Goal: Task Accomplishment & Management: Manage account settings

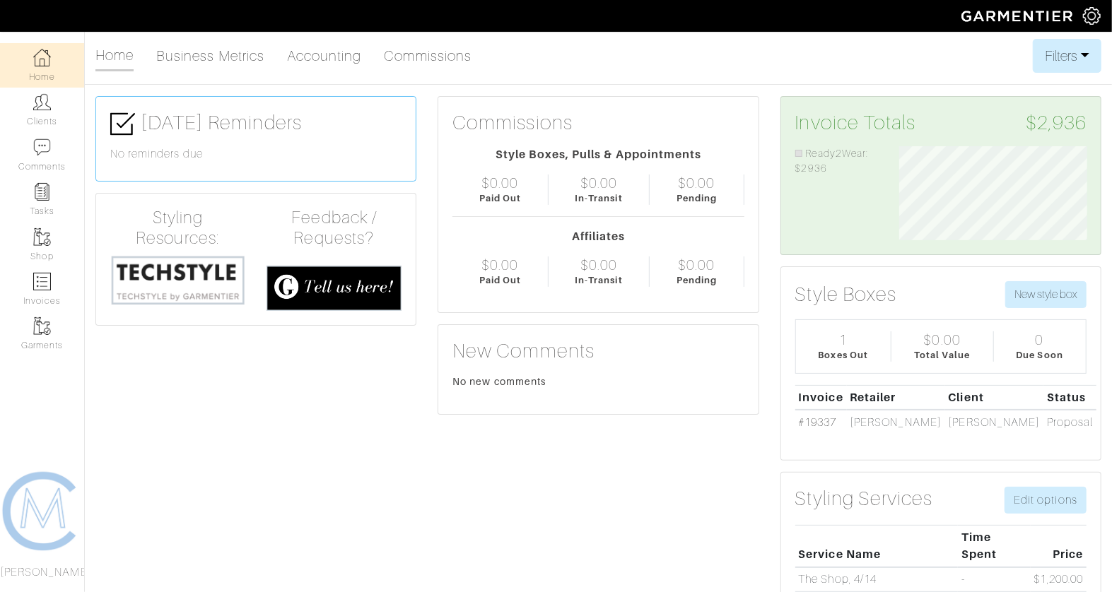
scroll to position [94, 208]
click at [35, 301] on link "Invoices" at bounding box center [42, 289] width 84 height 45
select select
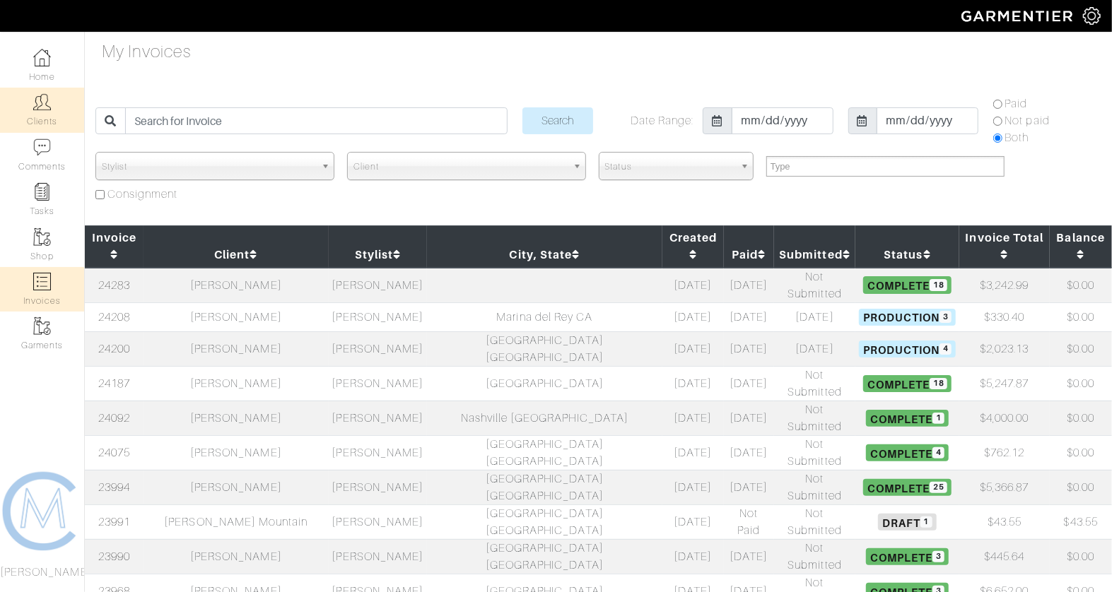
click at [34, 105] on img at bounding box center [42, 102] width 18 height 18
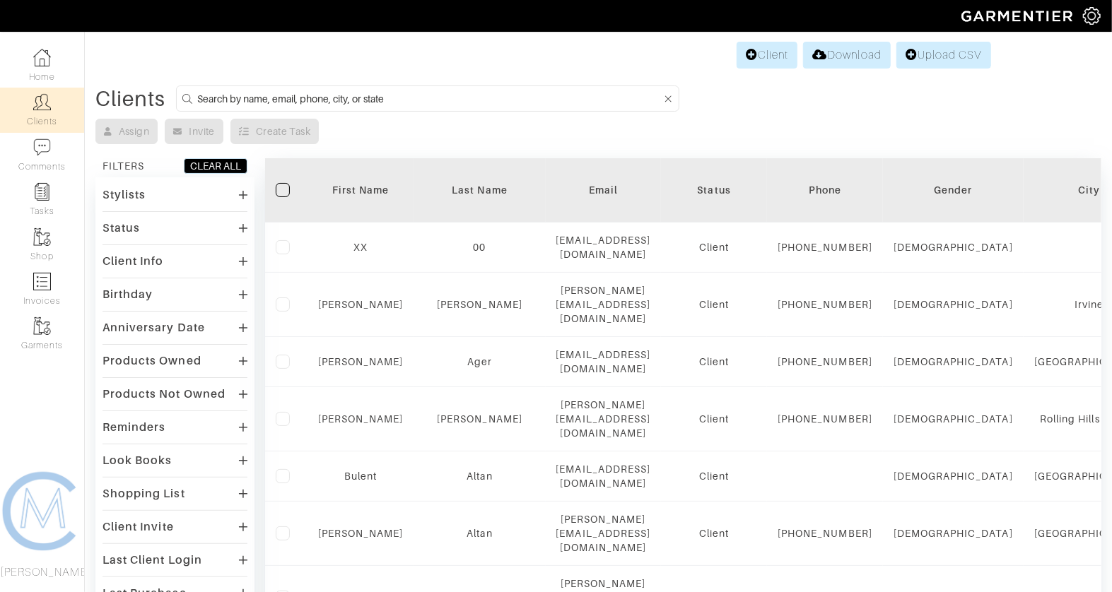
click at [417, 100] on input at bounding box center [429, 99] width 464 height 18
type input "zucker"
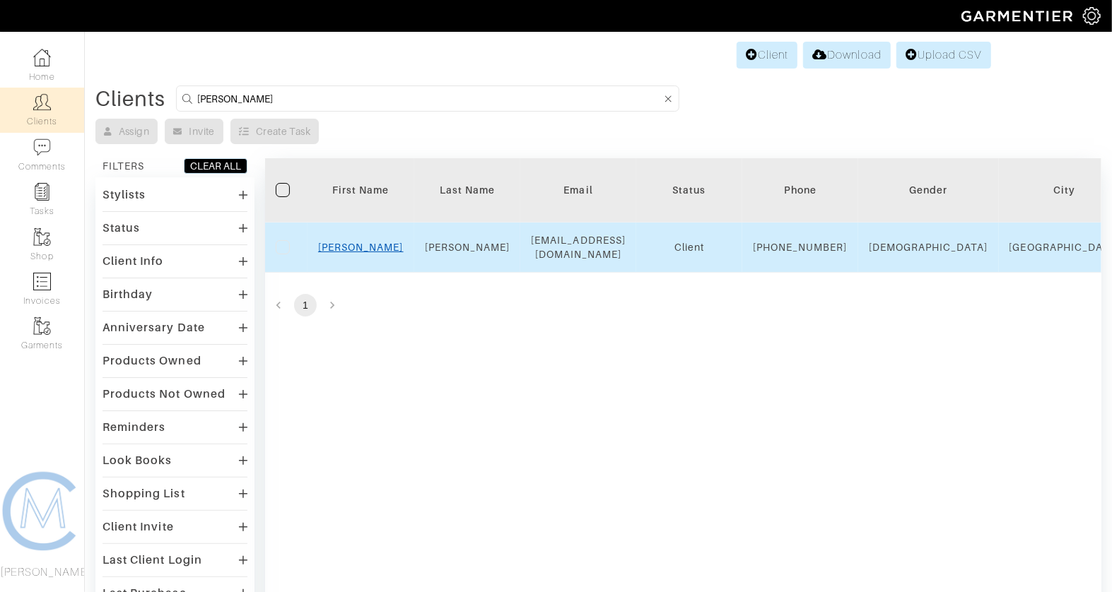
click at [372, 250] on link "David" at bounding box center [361, 247] width 86 height 11
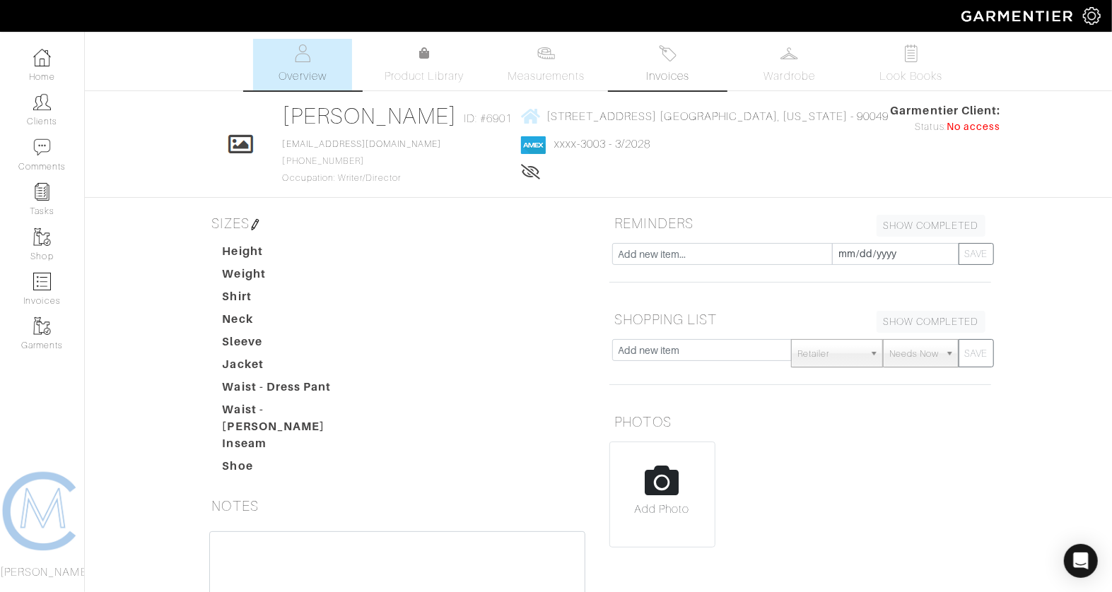
click at [661, 69] on span "Invoices" at bounding box center [667, 76] width 43 height 17
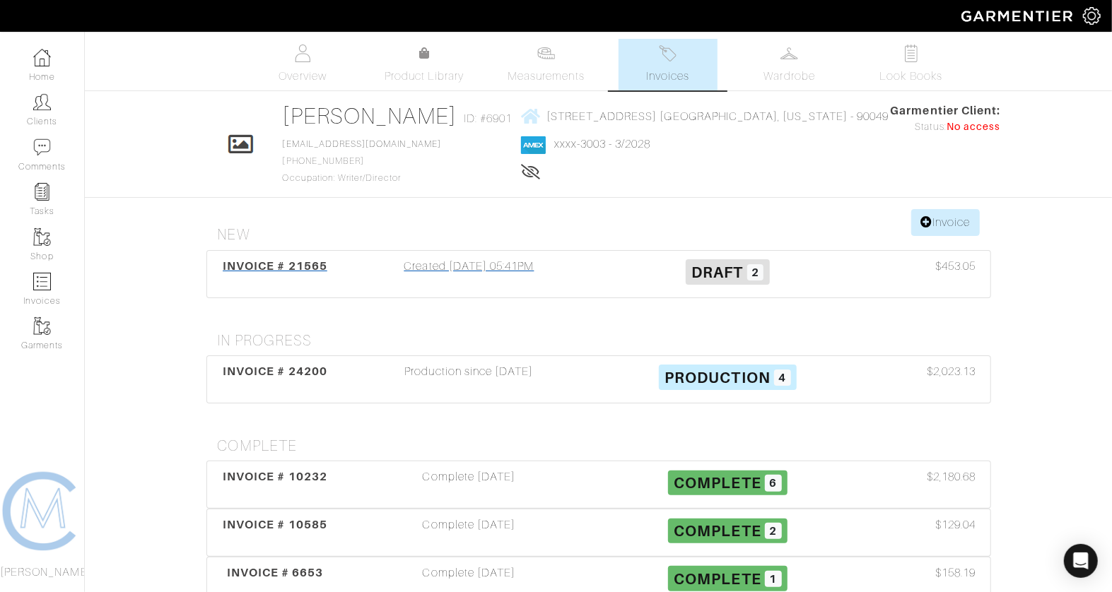
click at [479, 276] on div "Created 10/10/24 05:41PM" at bounding box center [469, 274] width 259 height 33
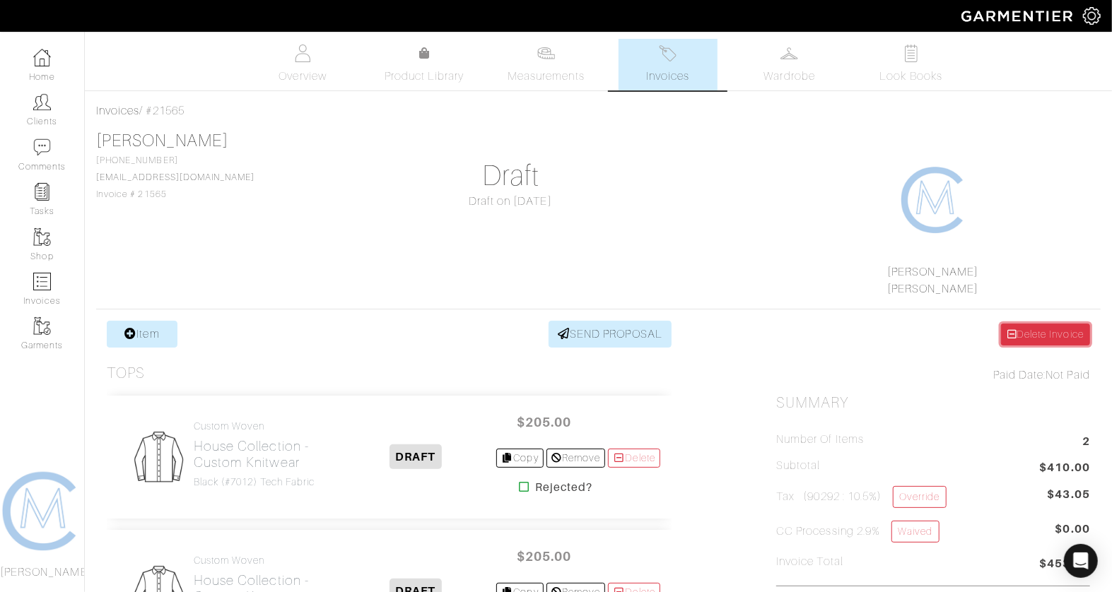
click at [1036, 327] on link "Delete Invoice" at bounding box center [1045, 335] width 89 height 22
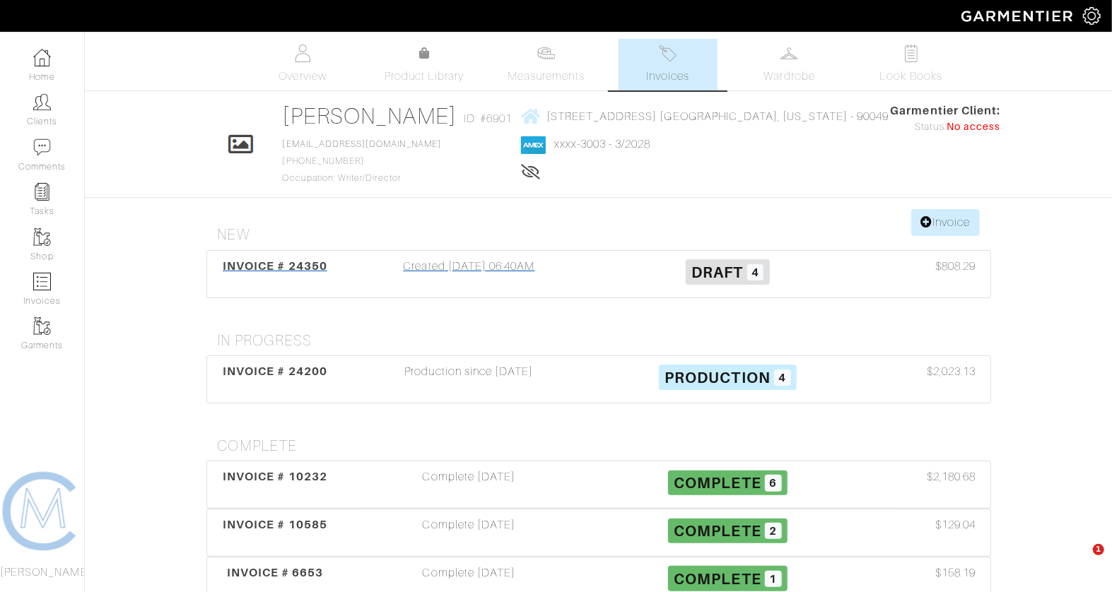
click at [535, 273] on div "Created 08/12/25 06:40AM" at bounding box center [469, 274] width 259 height 33
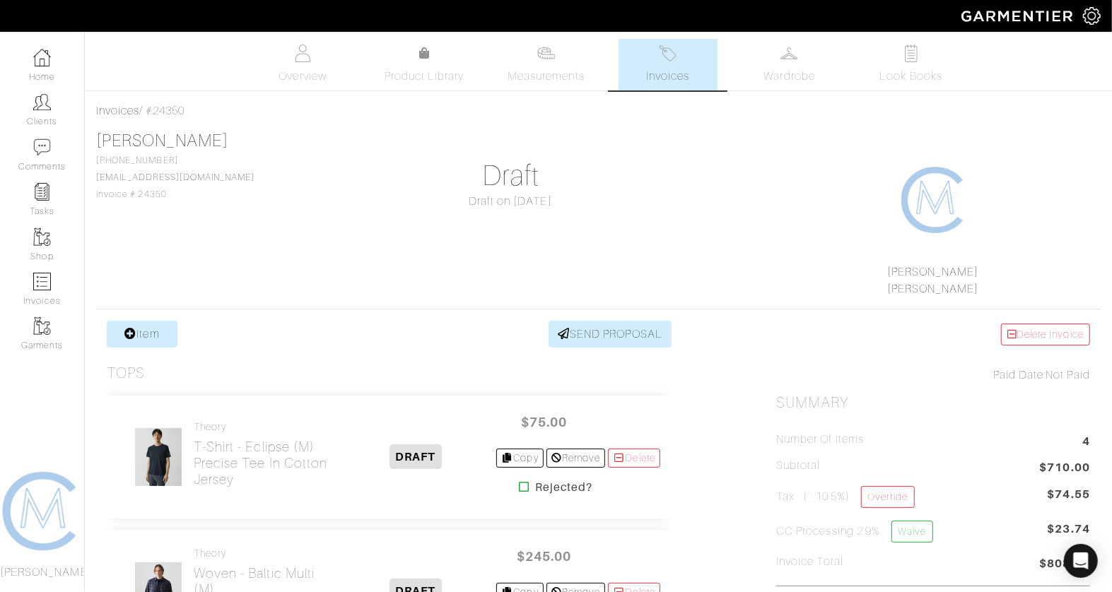
scroll to position [661, 0]
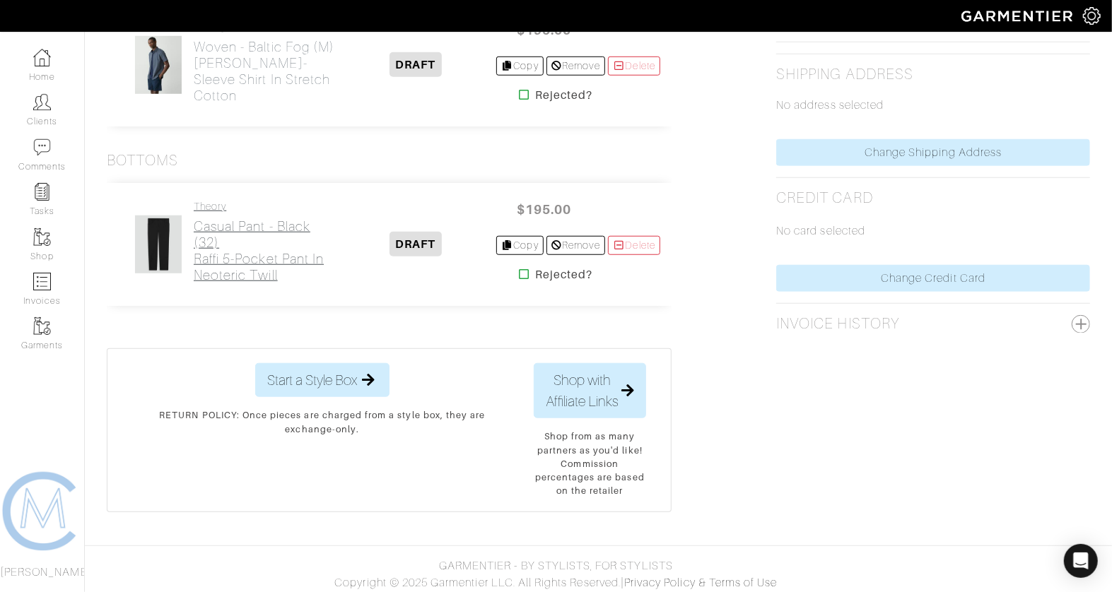
click at [259, 264] on h2 "Casual Pant - Black (32) Raffi 5-Pocket Pant in Neoteric Twill" at bounding box center [265, 250] width 142 height 65
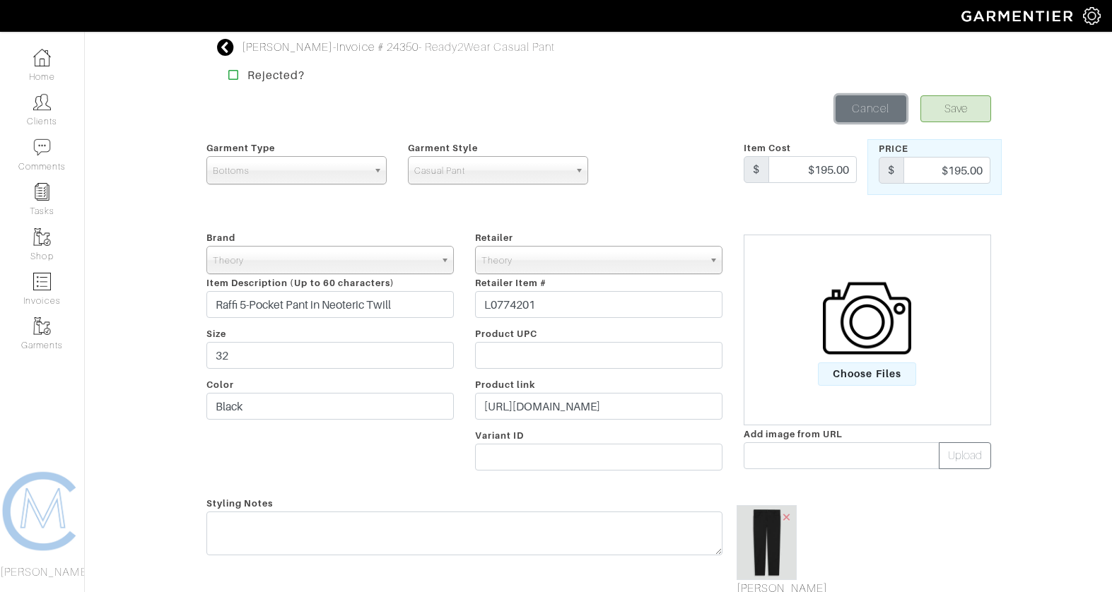
click at [872, 108] on link "Cancel" at bounding box center [870, 108] width 71 height 27
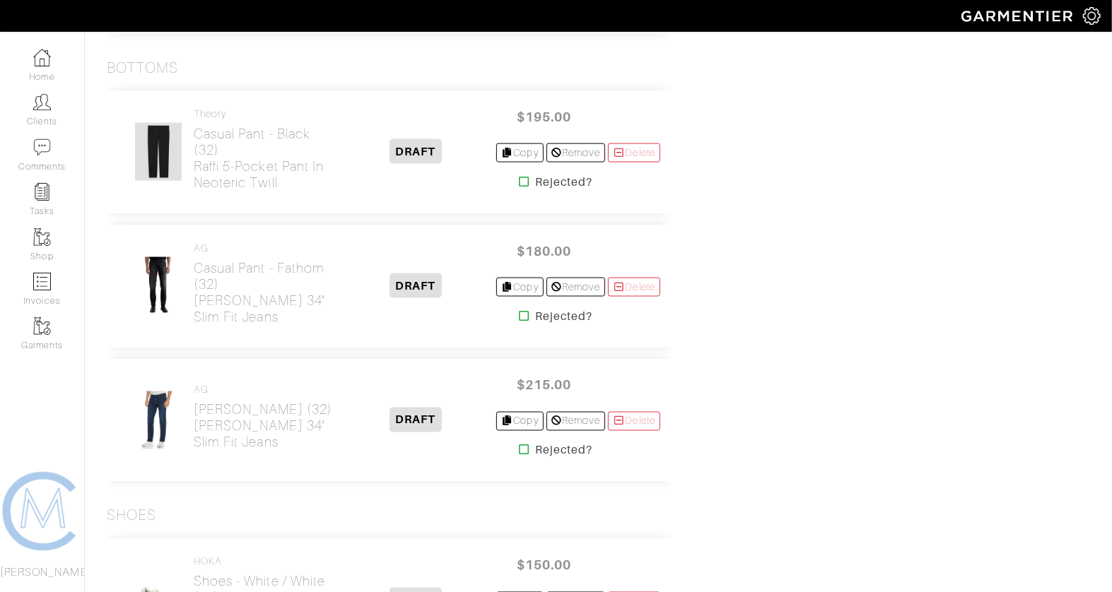
scroll to position [1292, 0]
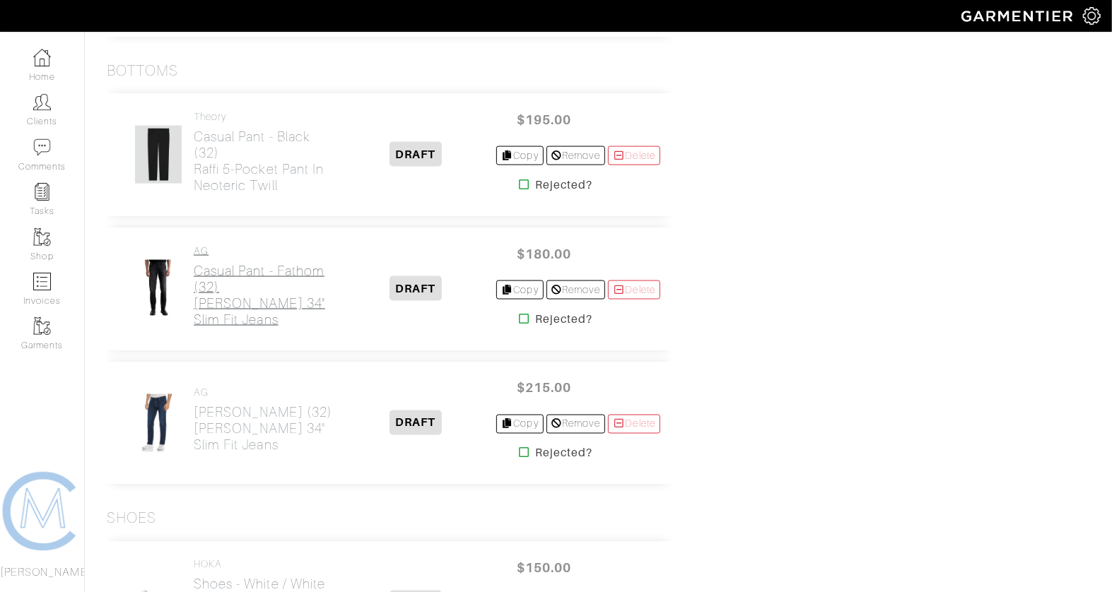
click at [254, 315] on h2 "Casual Pant - Fathom (32) Tellis 34" Slim Fit Jeans" at bounding box center [265, 295] width 142 height 65
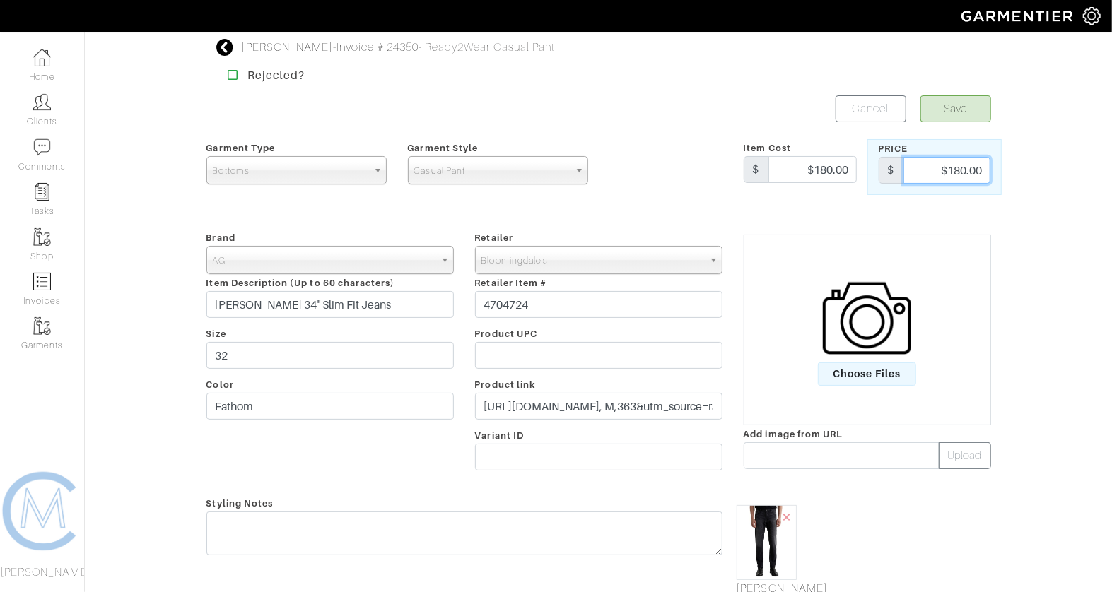
click at [963, 170] on input "$180.00" at bounding box center [946, 170] width 87 height 27
type input "210"
click at [843, 166] on input "$180.00" at bounding box center [812, 169] width 88 height 27
click at [842, 167] on input "$180.00" at bounding box center [812, 169] width 88 height 27
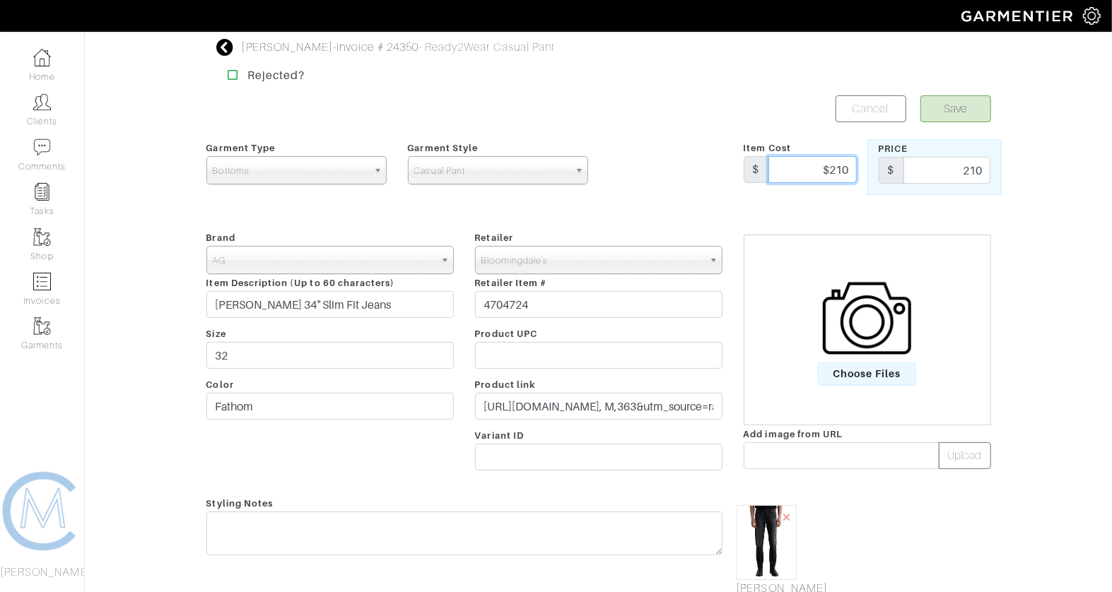
type input "$210"
click at [971, 107] on button "Save" at bounding box center [955, 108] width 71 height 27
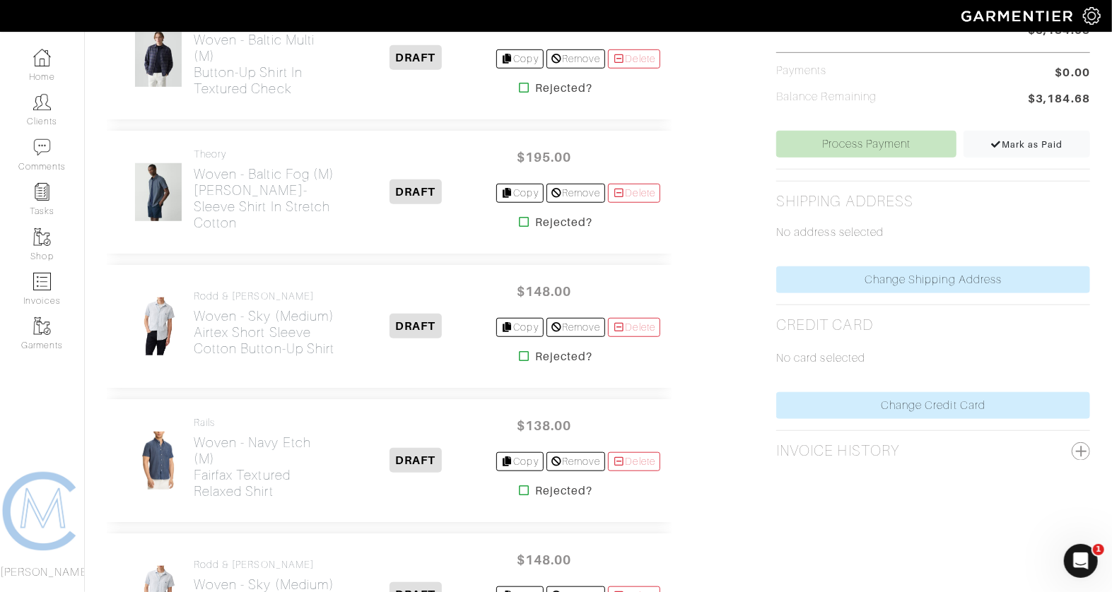
scroll to position [521, 0]
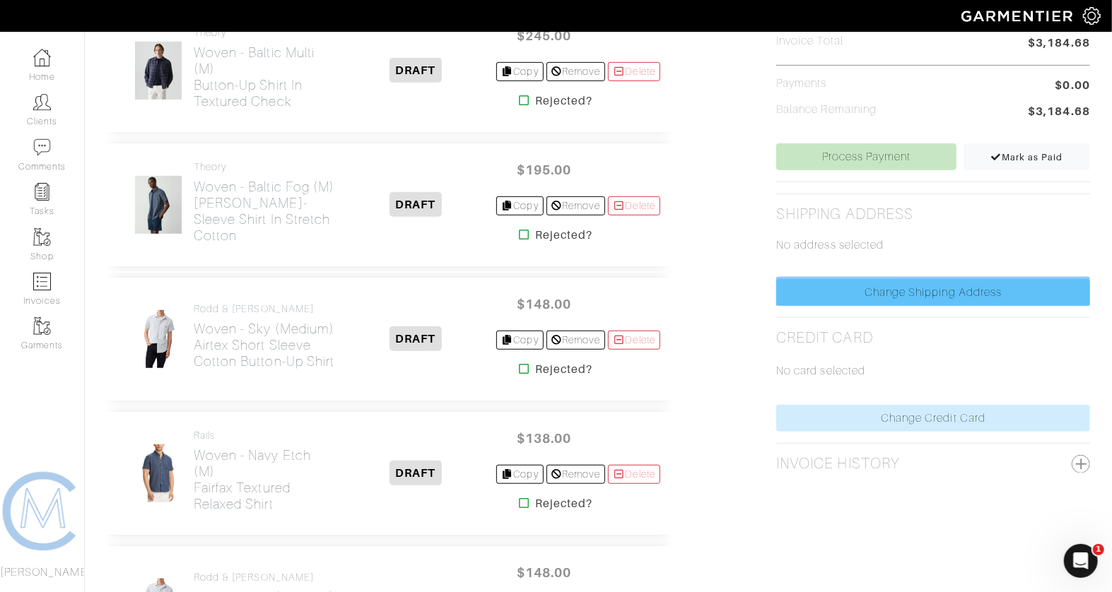
click at [910, 287] on link "Change Shipping Address" at bounding box center [933, 292] width 314 height 27
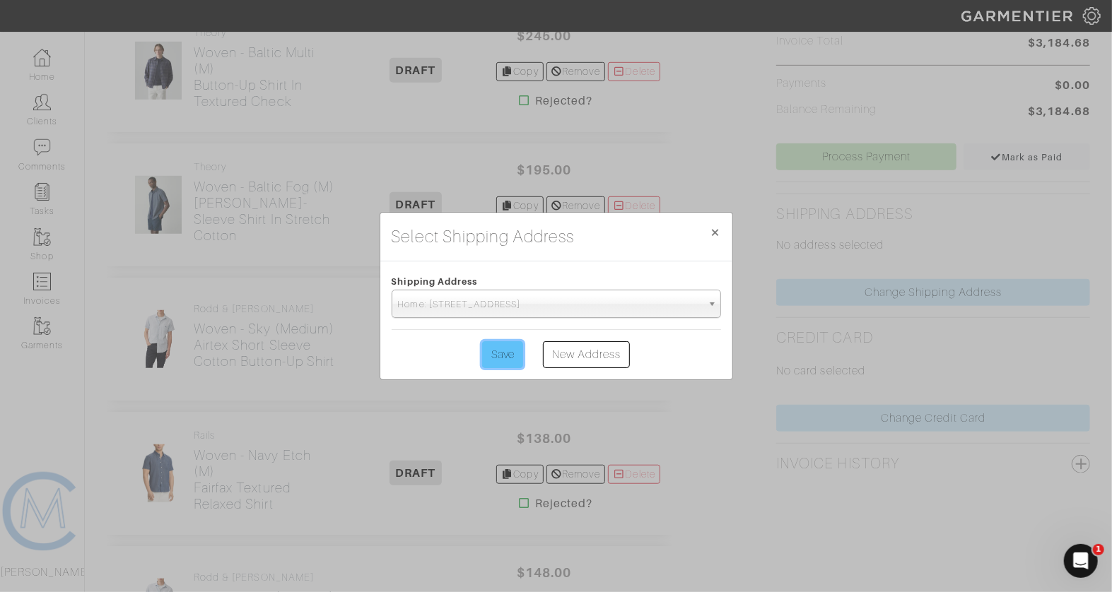
click at [510, 362] on input "Save" at bounding box center [502, 354] width 41 height 27
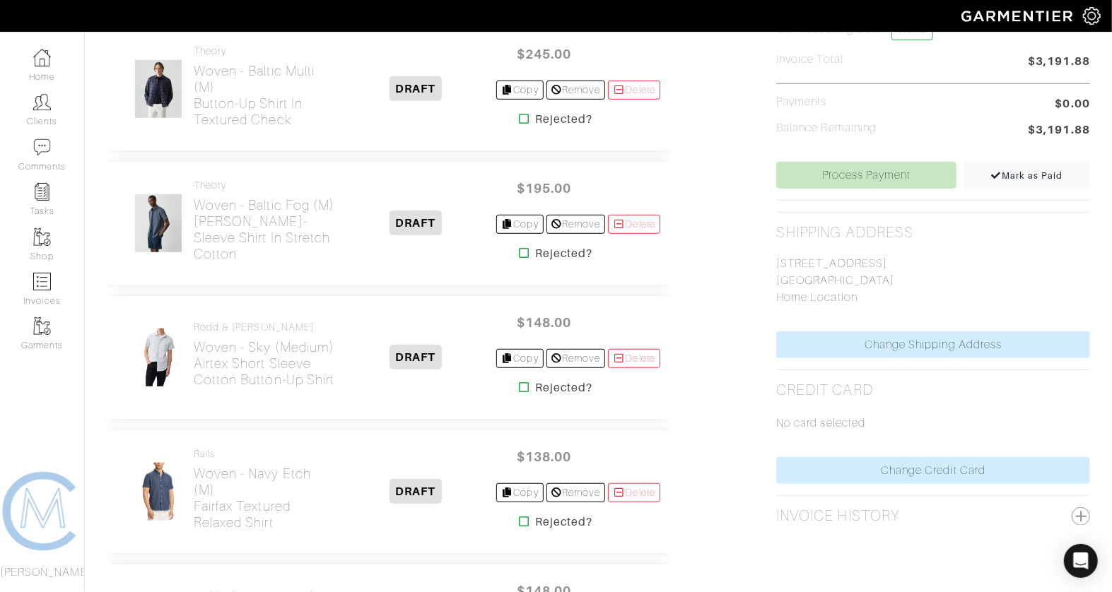
scroll to position [599, 0]
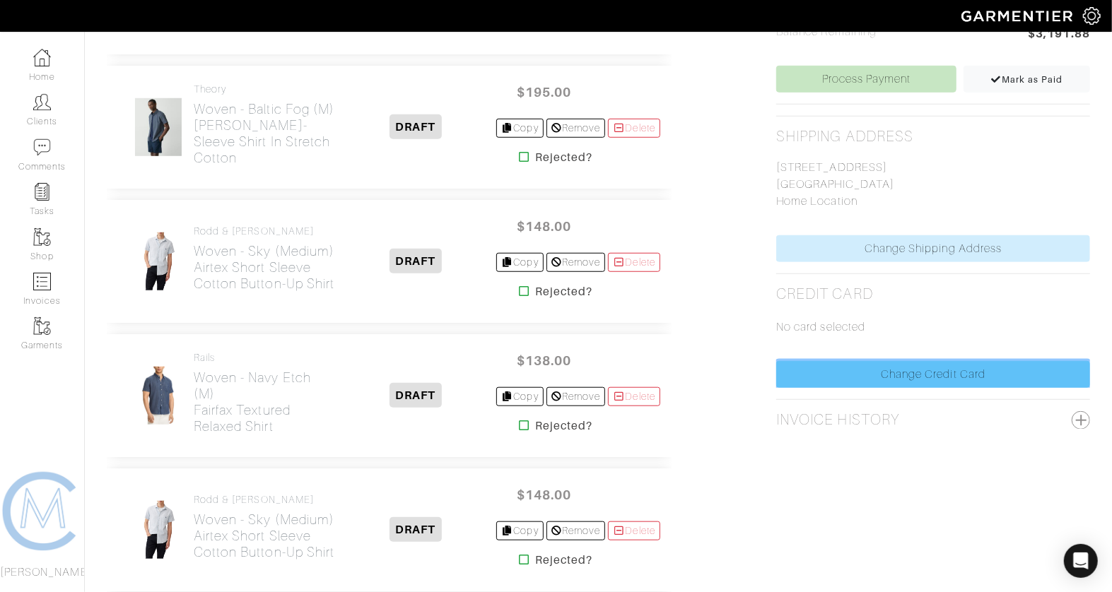
click at [886, 380] on link "Change Credit Card" at bounding box center [933, 374] width 314 height 27
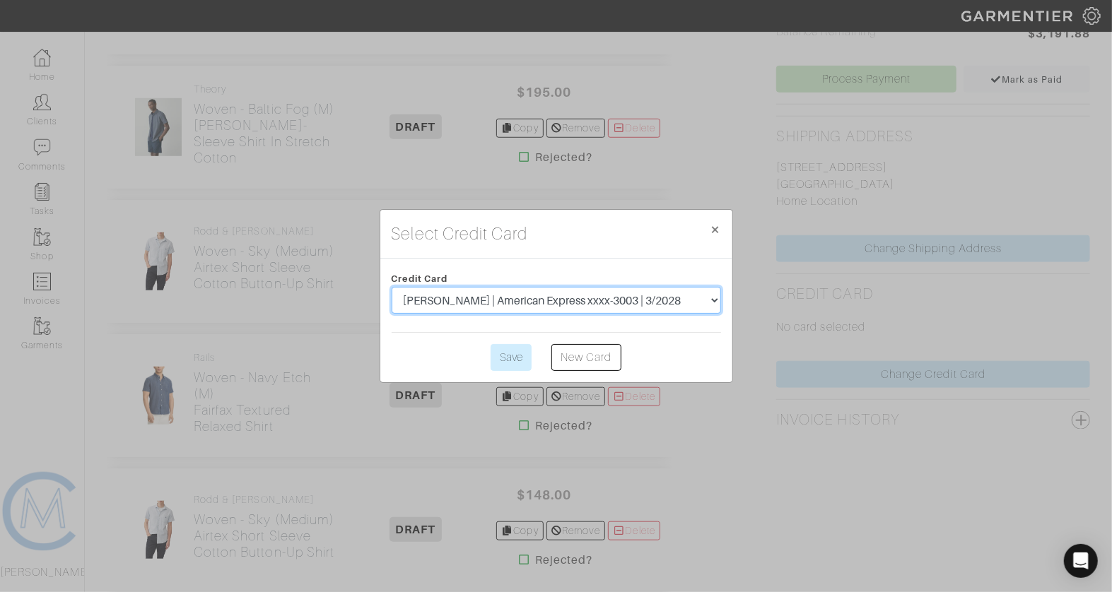
click at [514, 307] on select "[PERSON_NAME] | American Express xxxx-3003 | 3/2028" at bounding box center [556, 300] width 329 height 27
click at [503, 360] on input "Save" at bounding box center [510, 357] width 41 height 27
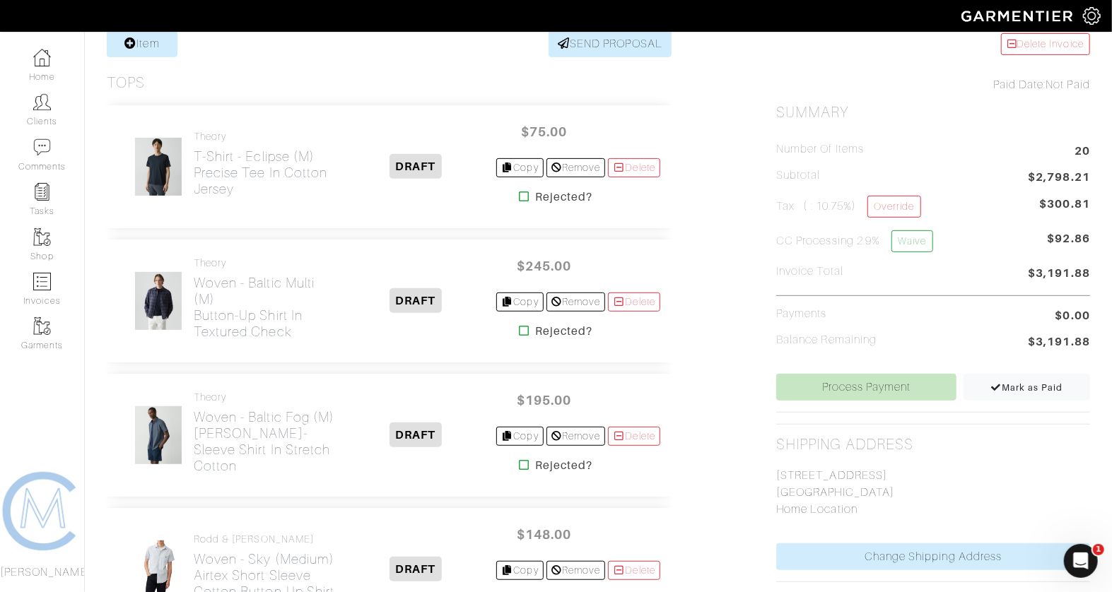
scroll to position [48, 0]
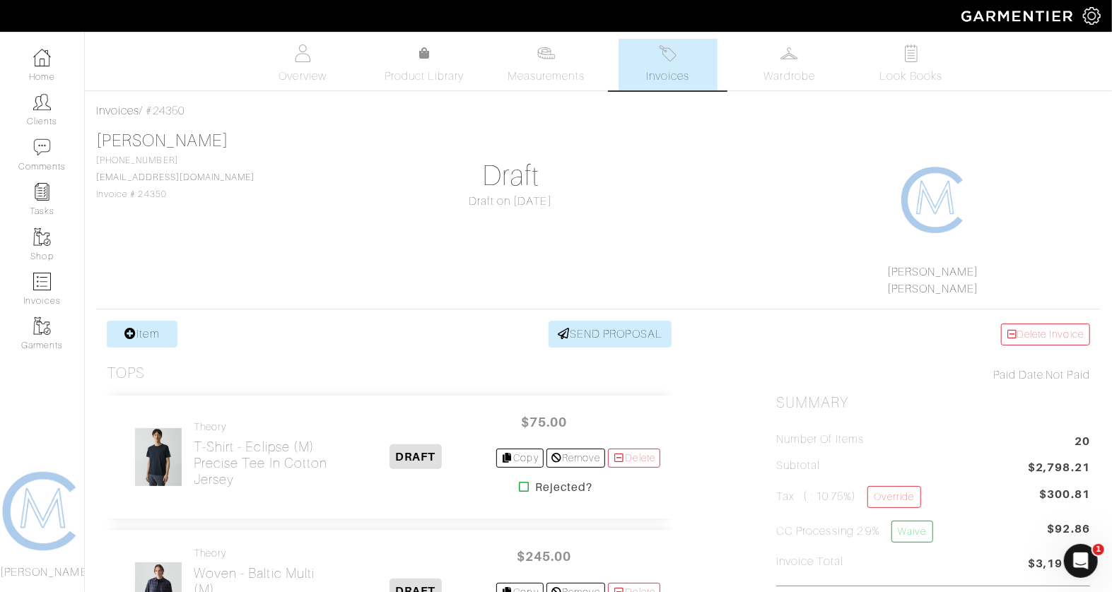
click at [677, 104] on div "Invoices / #24350" at bounding box center [598, 110] width 1004 height 17
click at [671, 84] on span "Invoices" at bounding box center [667, 76] width 43 height 17
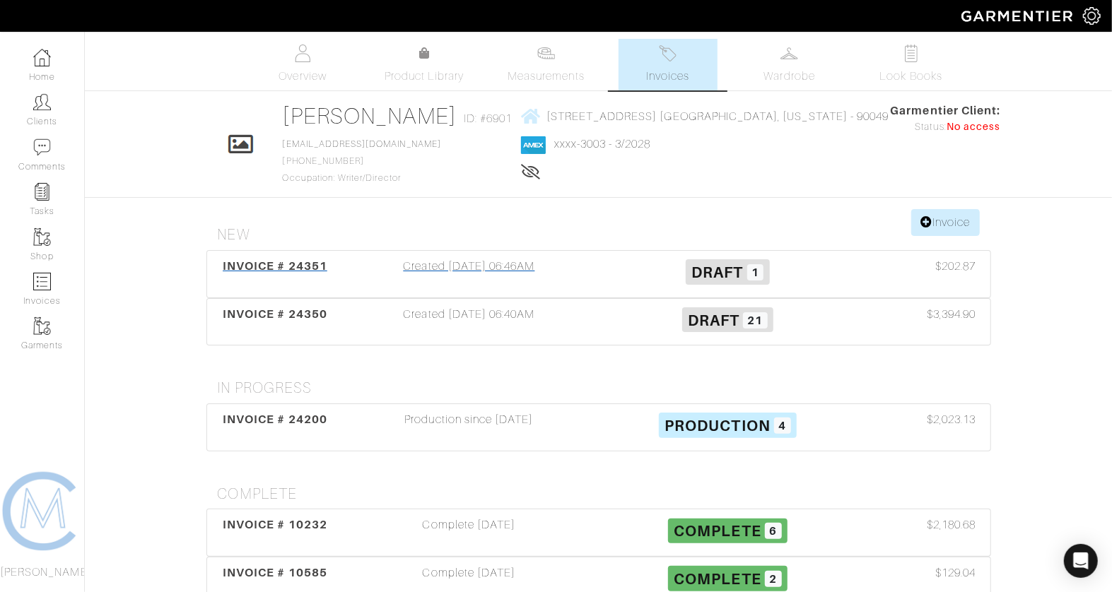
click at [432, 261] on div "Created 08/12/25 06:46AM" at bounding box center [469, 274] width 259 height 33
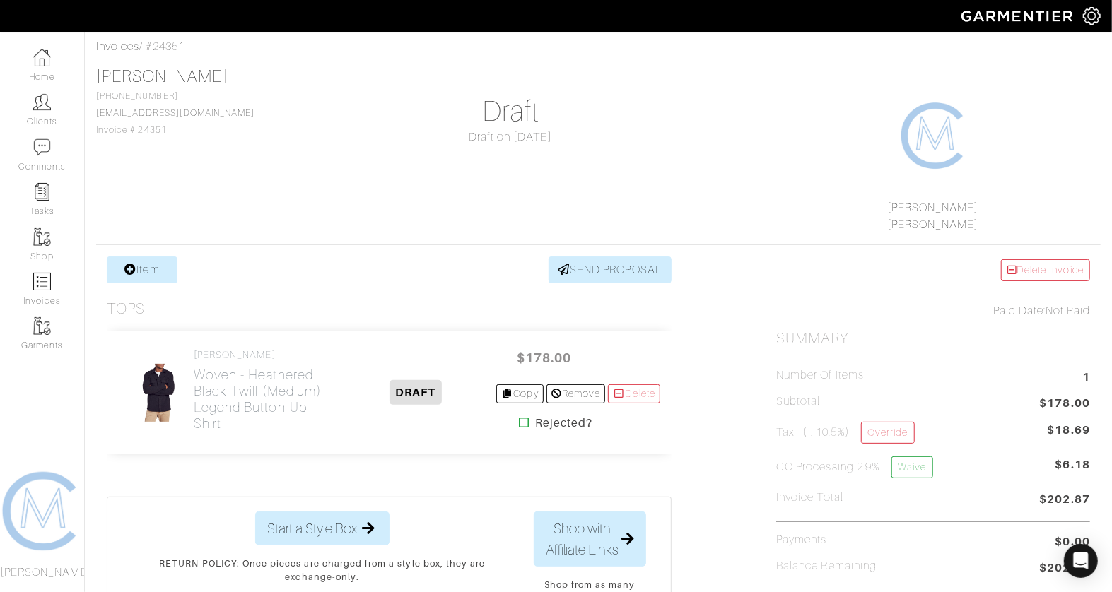
scroll to position [60, 0]
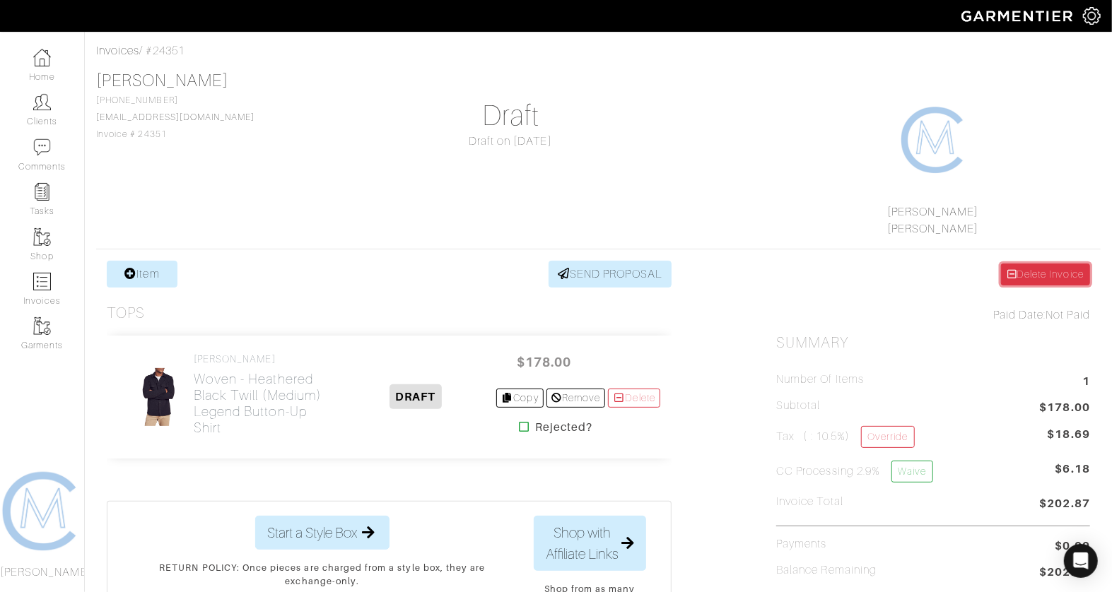
click at [1050, 272] on link "Delete Invoice" at bounding box center [1045, 275] width 89 height 22
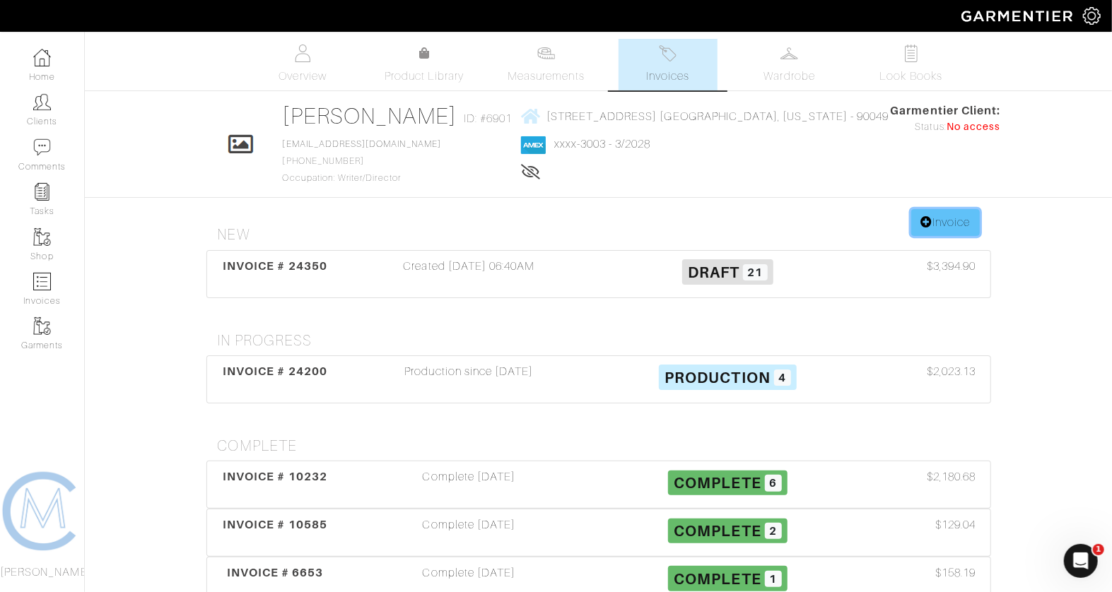
click at [927, 223] on icon at bounding box center [926, 221] width 12 height 11
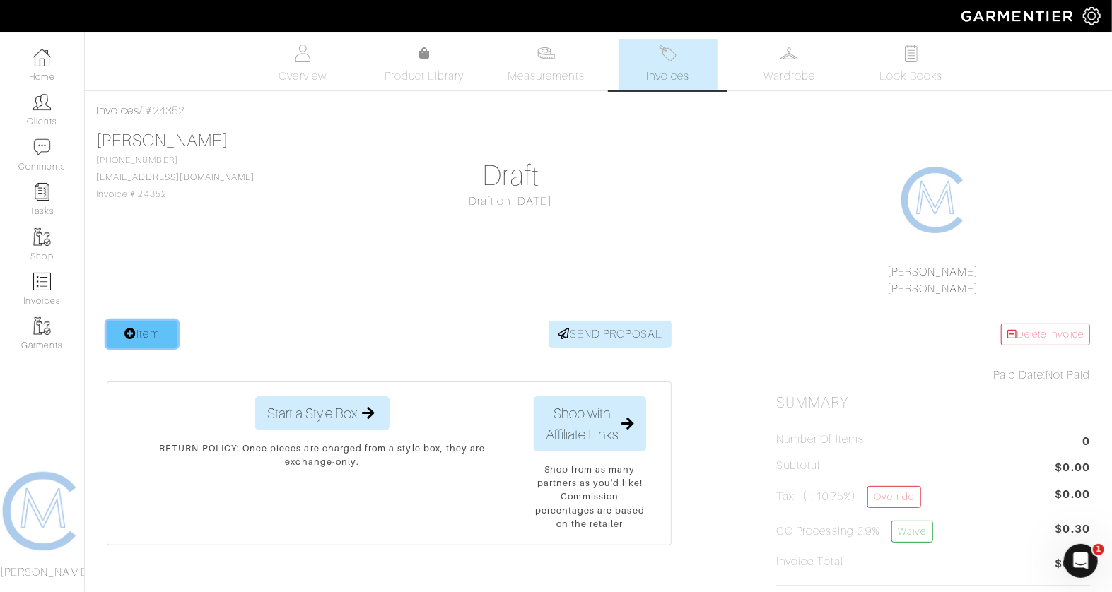
click at [133, 332] on icon at bounding box center [130, 333] width 12 height 11
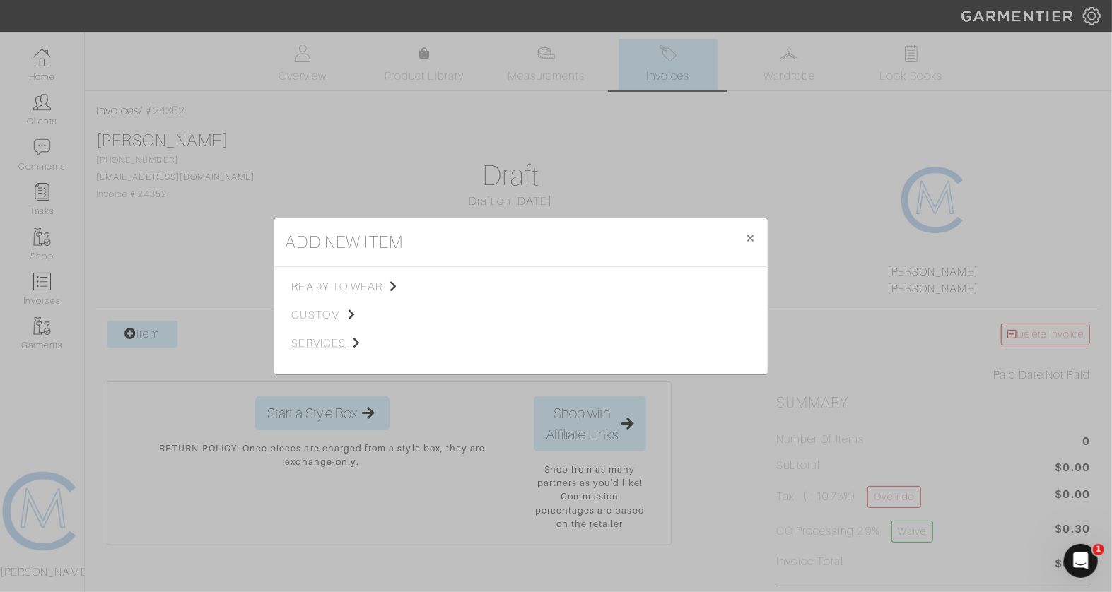
click at [336, 338] on span "services" at bounding box center [363, 343] width 142 height 17
click at [498, 286] on span "Styling Service" at bounding box center [490, 285] width 70 height 11
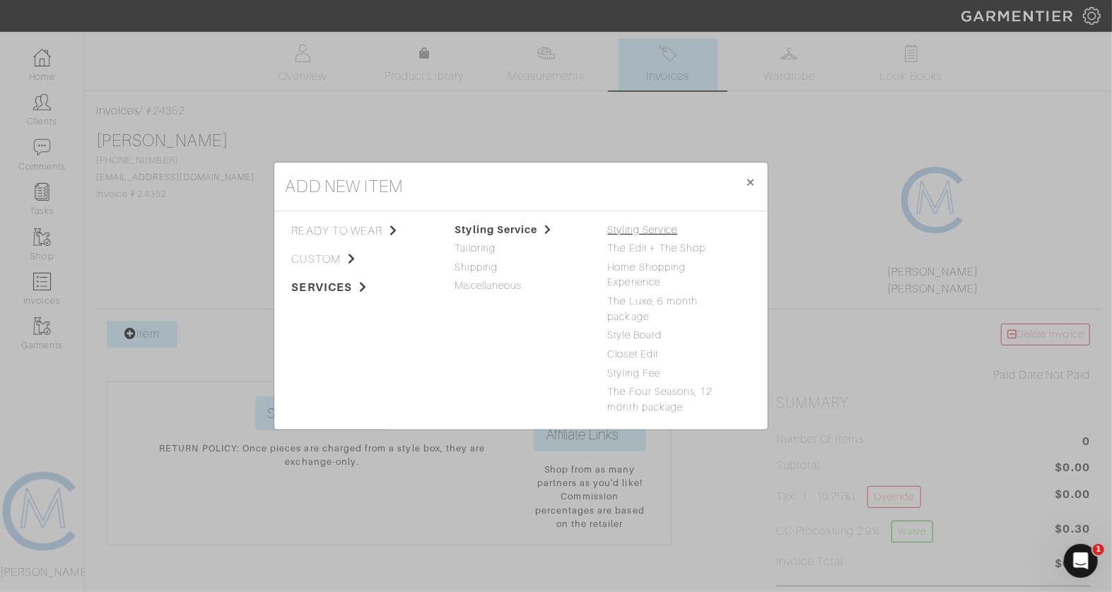
click at [647, 229] on link "Styling Service" at bounding box center [643, 229] width 70 height 11
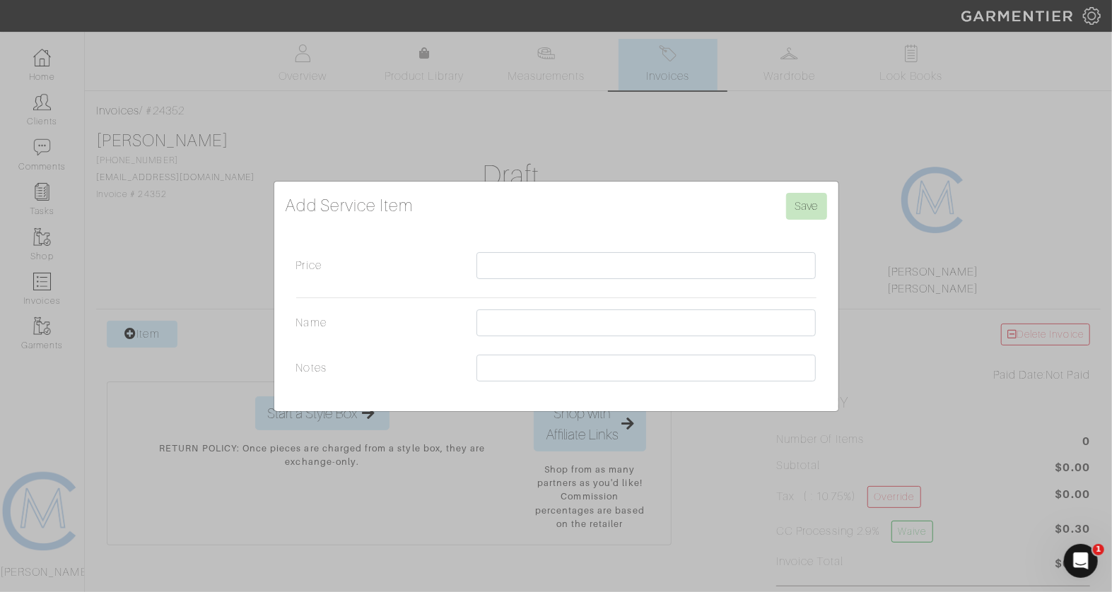
click at [473, 268] on div at bounding box center [646, 269] width 361 height 34
click at [495, 266] on input "Price" at bounding box center [646, 265] width 340 height 27
type input "1200"
click at [497, 333] on input "Name" at bounding box center [646, 323] width 340 height 27
type input "G"
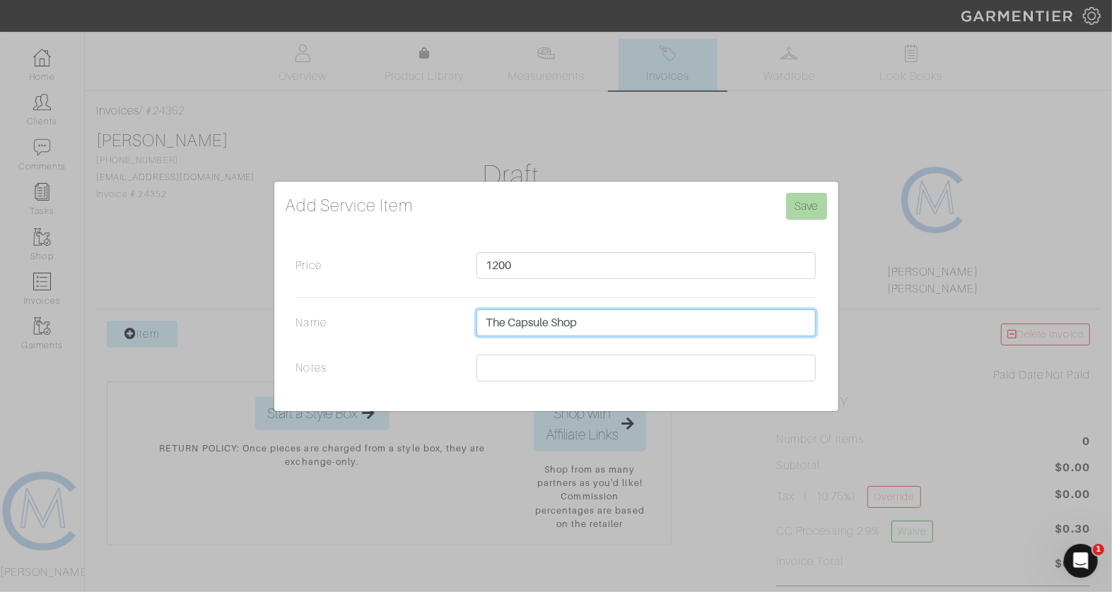
type input "The Capsule Shop"
click at [799, 199] on input "Save" at bounding box center [806, 206] width 41 height 27
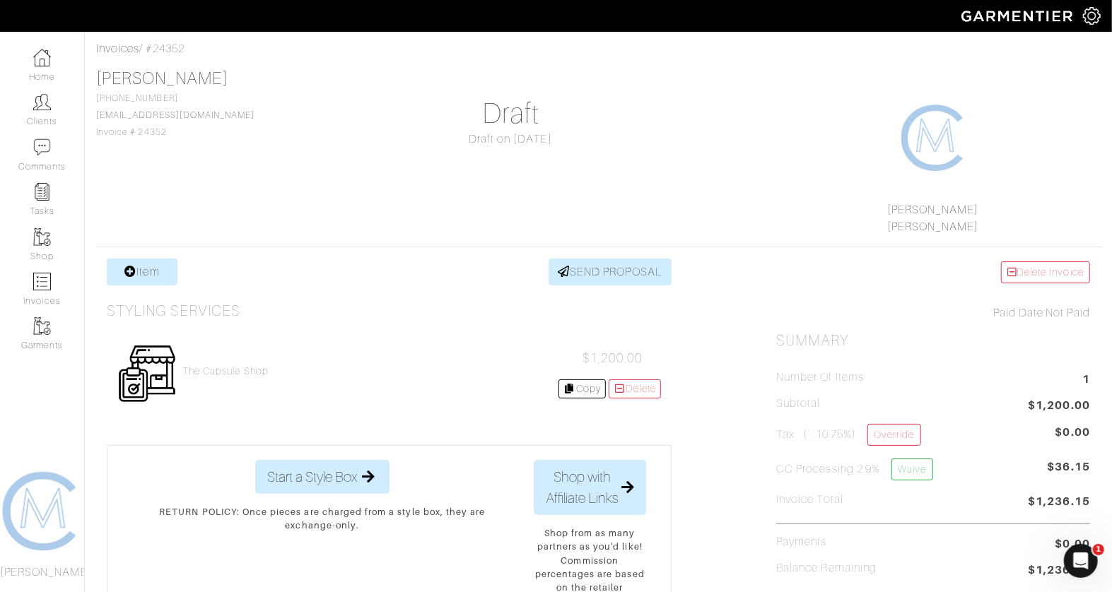
scroll to position [24, 0]
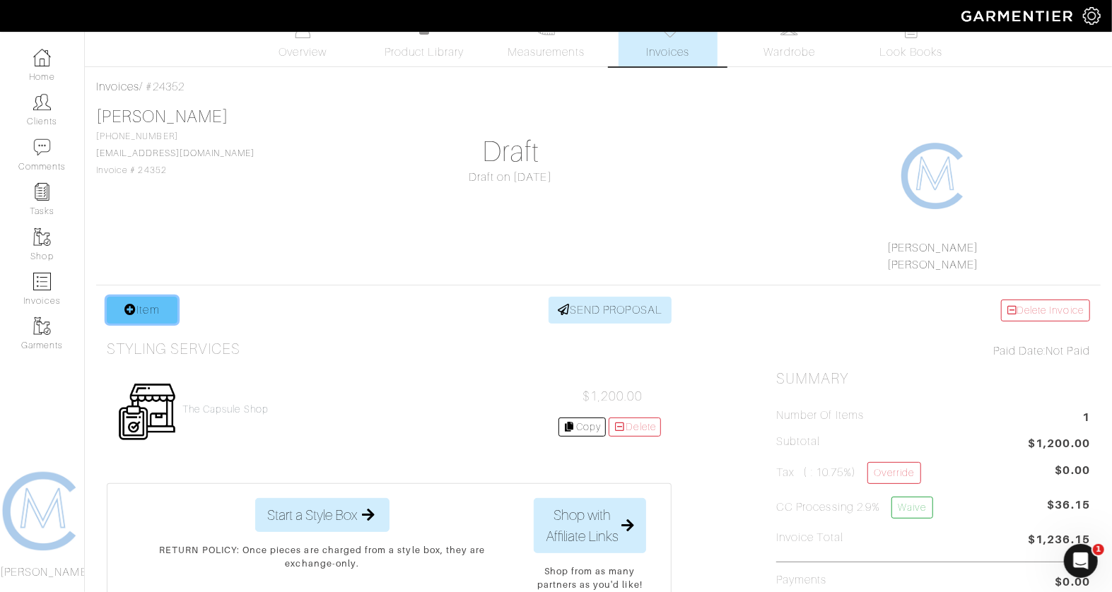
click at [150, 310] on link "Item" at bounding box center [142, 310] width 71 height 27
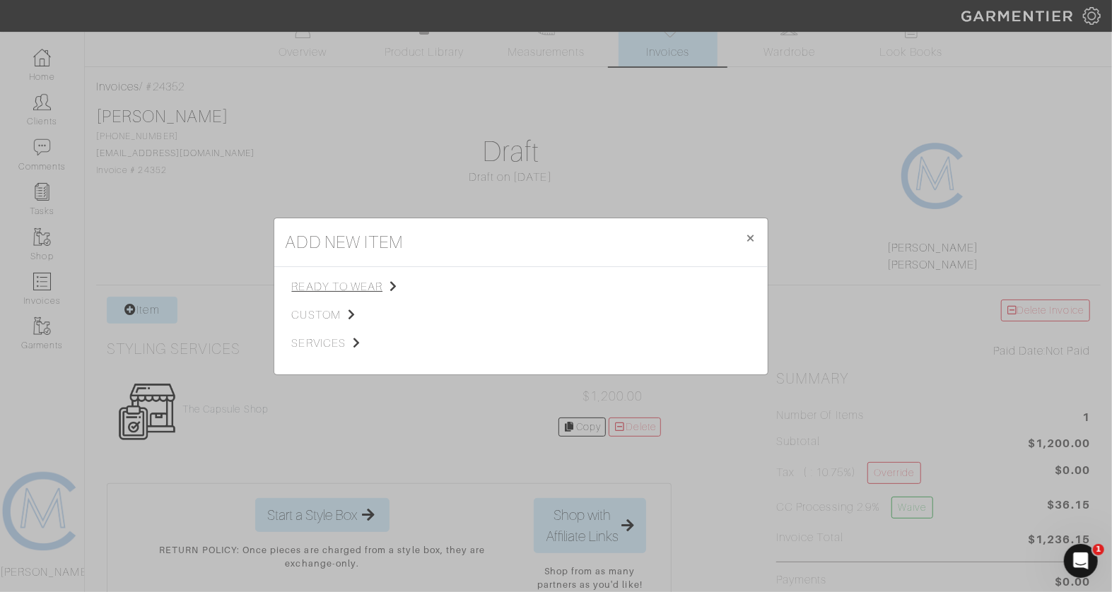
click at [325, 290] on span "ready to wear" at bounding box center [363, 286] width 142 height 17
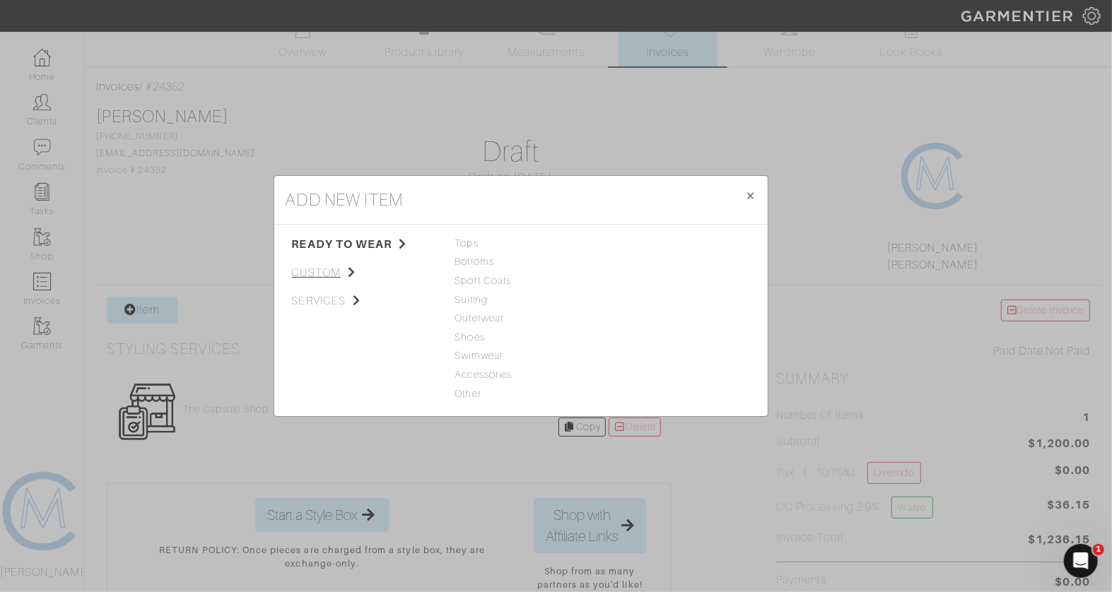
click at [350, 268] on icon at bounding box center [352, 271] width 8 height 11
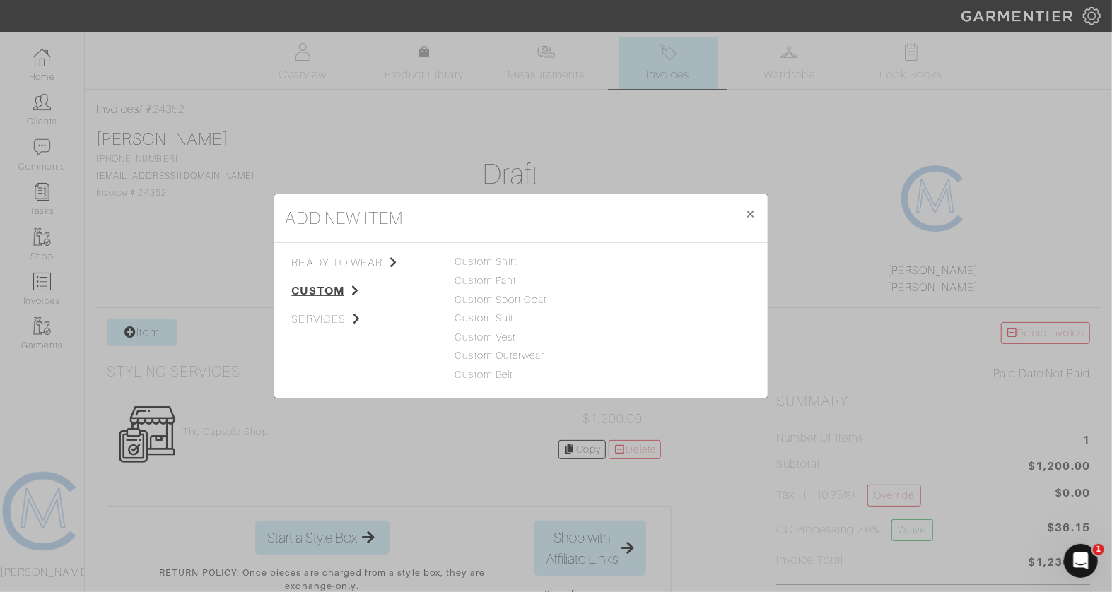
scroll to position [0, 0]
click at [353, 326] on span "services" at bounding box center [363, 319] width 142 height 17
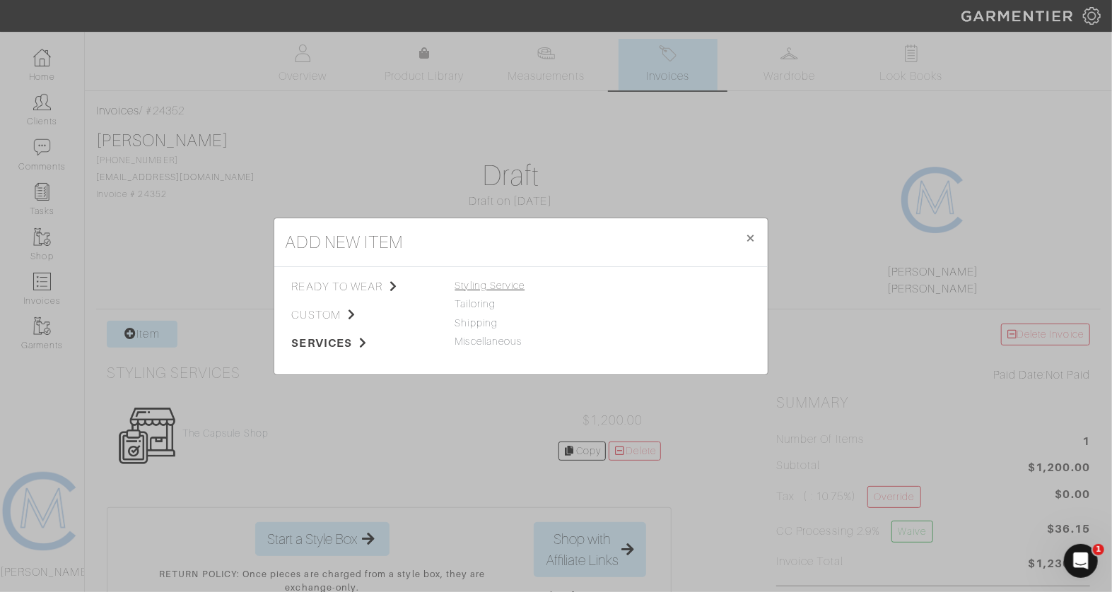
click at [513, 281] on span "Styling Service" at bounding box center [490, 285] width 70 height 11
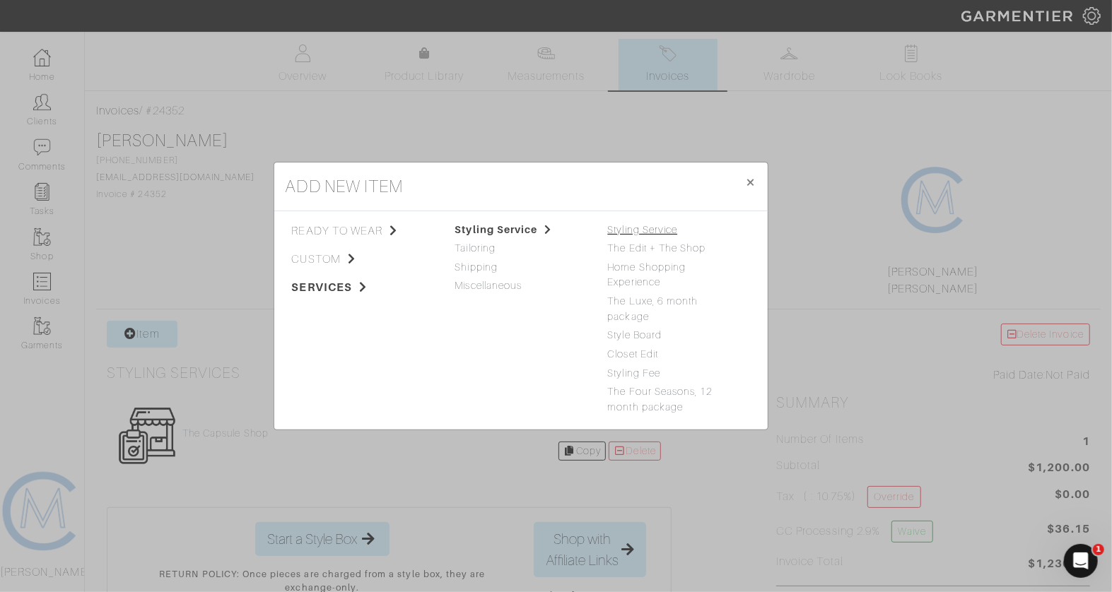
click at [653, 227] on link "Styling Service" at bounding box center [643, 229] width 70 height 11
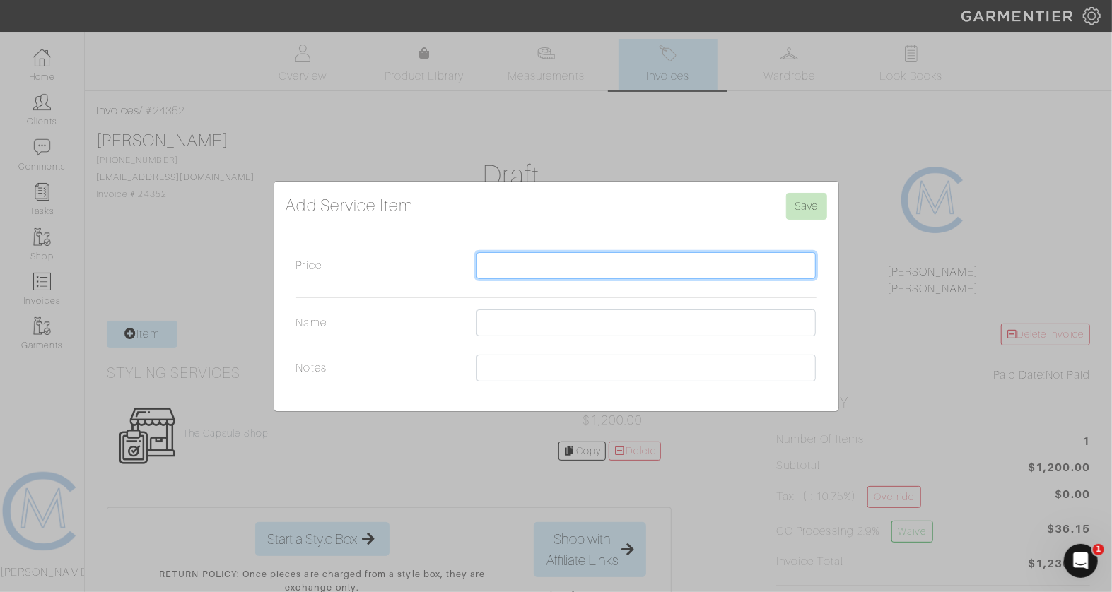
click at [577, 257] on input "Price" at bounding box center [646, 265] width 340 height 27
type input "-240"
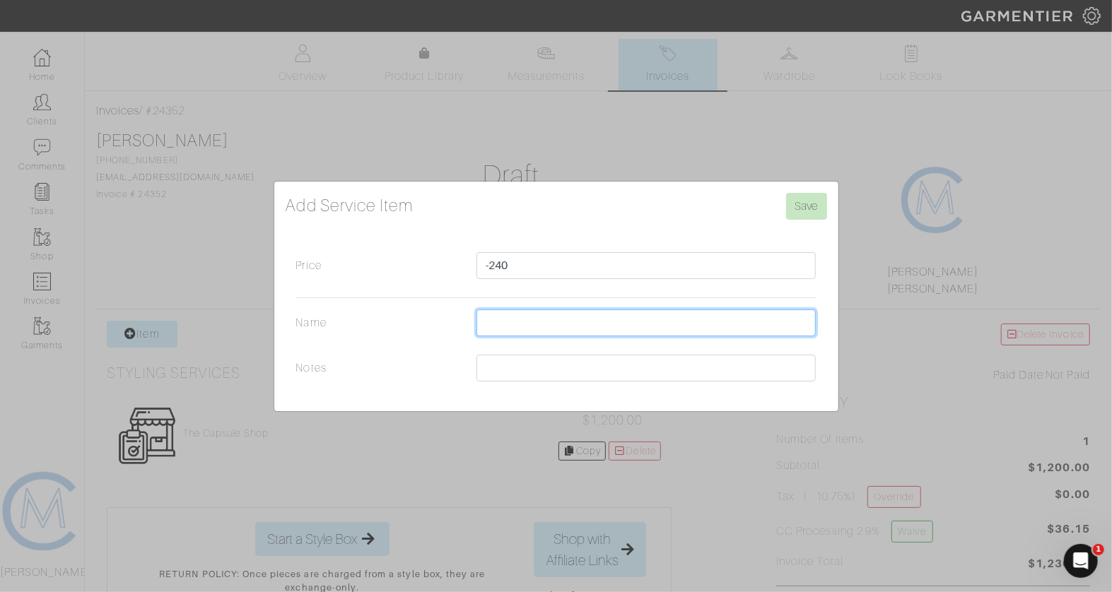
click at [577, 315] on input "Name" at bounding box center [646, 323] width 340 height 27
type input "10% Package Discount"
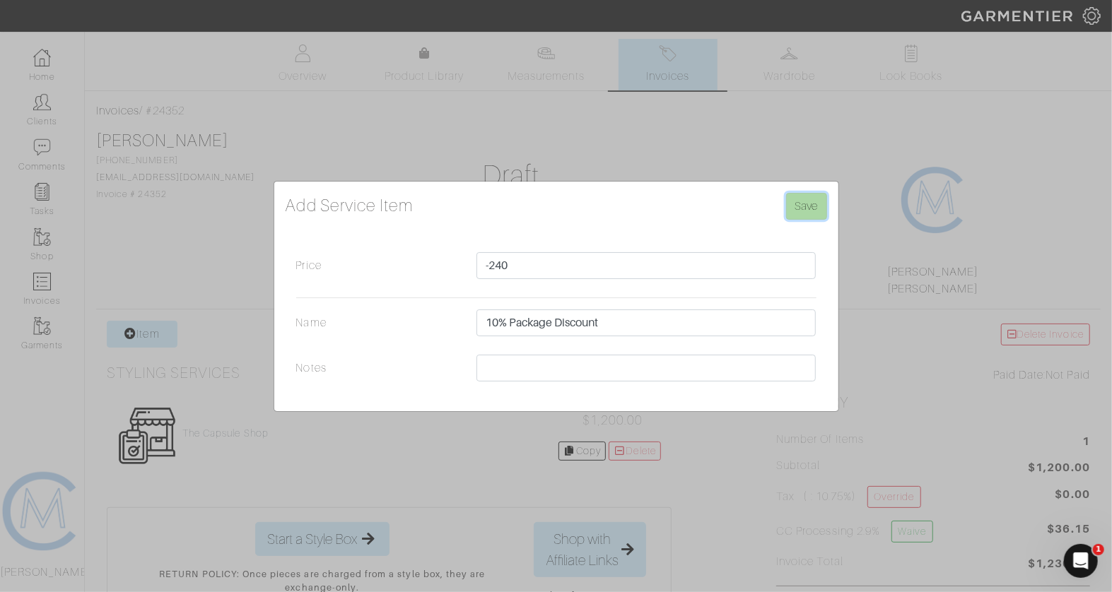
click at [795, 212] on input "Save" at bounding box center [806, 206] width 41 height 27
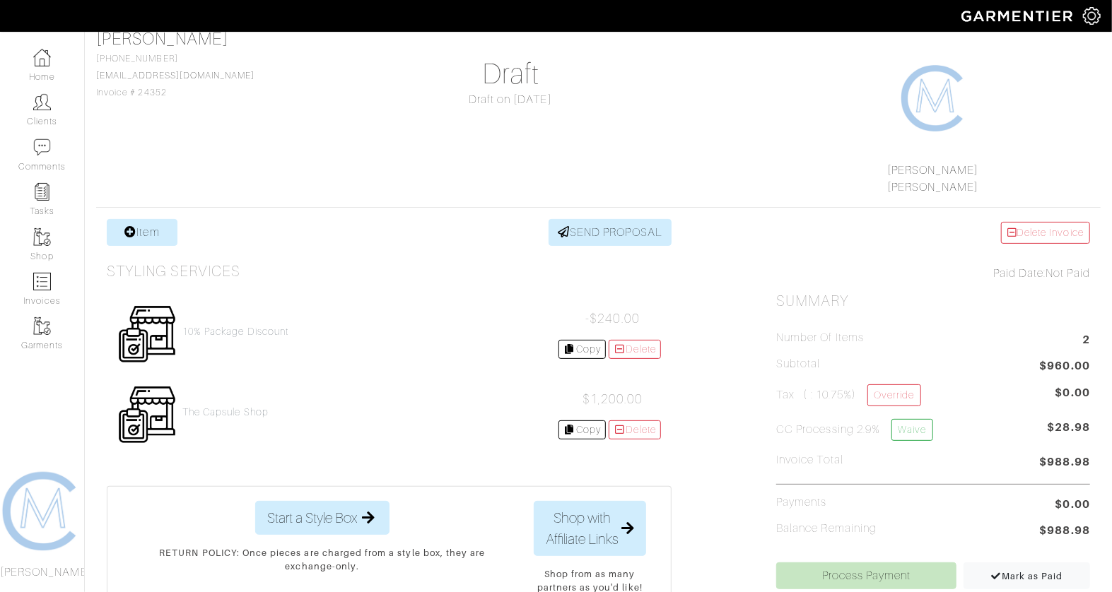
scroll to position [102, 0]
click at [909, 433] on link "Waive" at bounding box center [911, 429] width 41 height 22
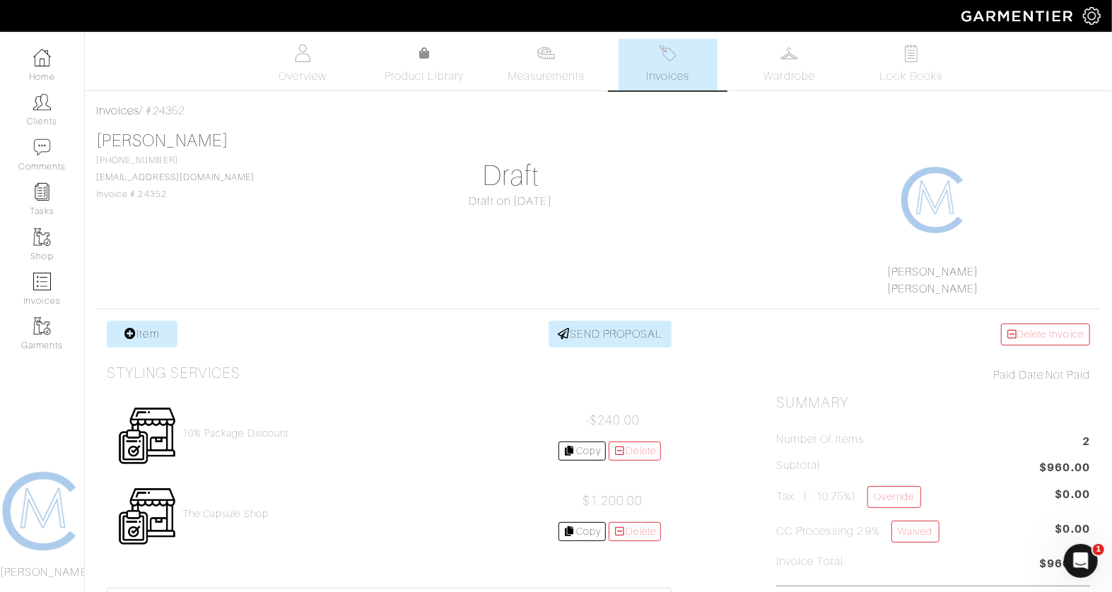
click at [651, 66] on link "Invoices" at bounding box center [667, 65] width 99 height 52
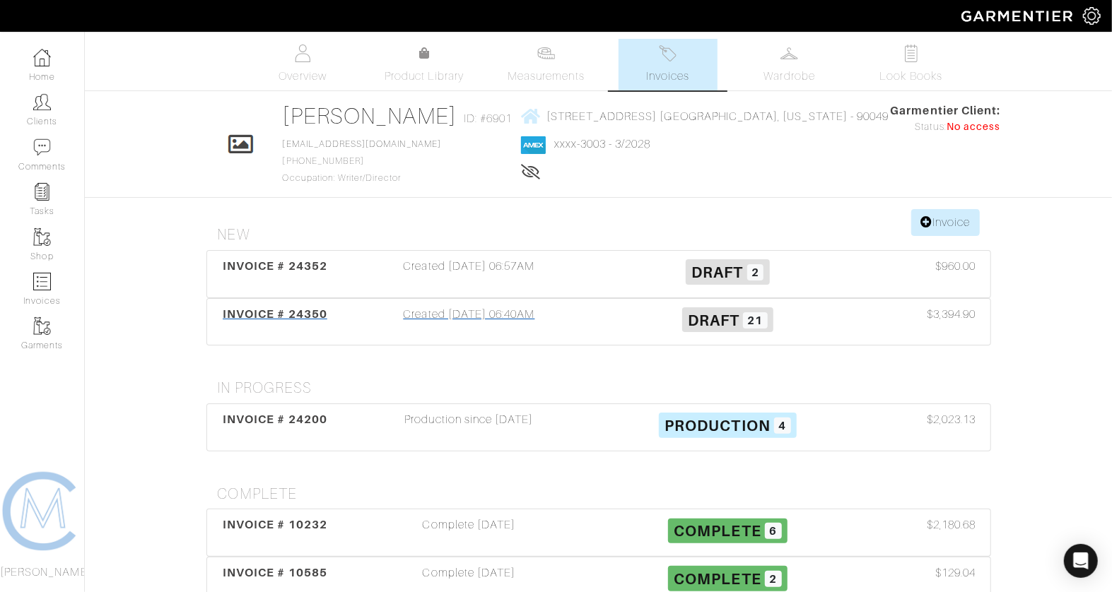
click at [430, 315] on div "Created [DATE] 06:40AM" at bounding box center [469, 322] width 259 height 33
